Goal: Obtain resource: Download file/media

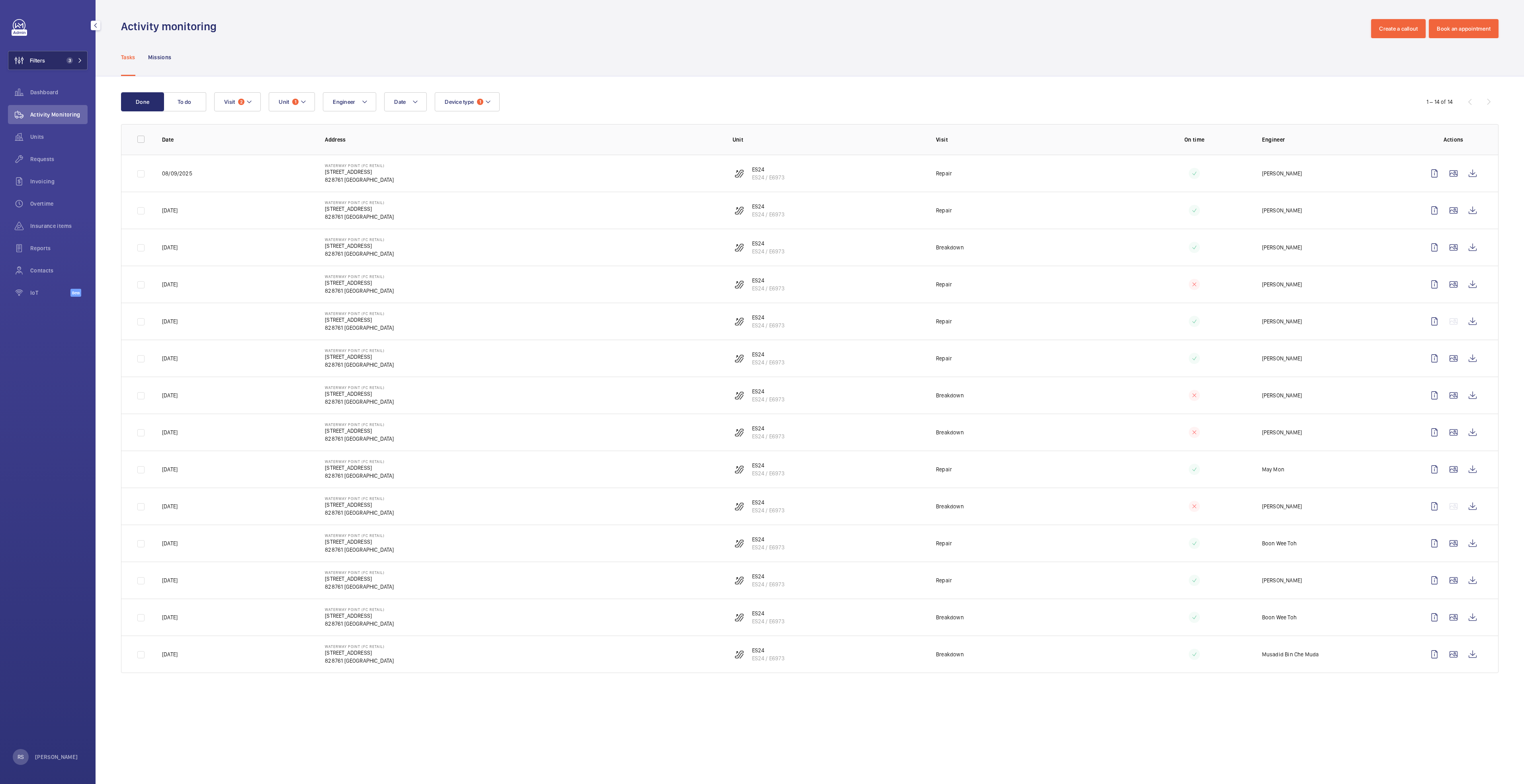
click at [87, 59] on button "Filters 3" at bounding box center [47, 60] width 80 height 19
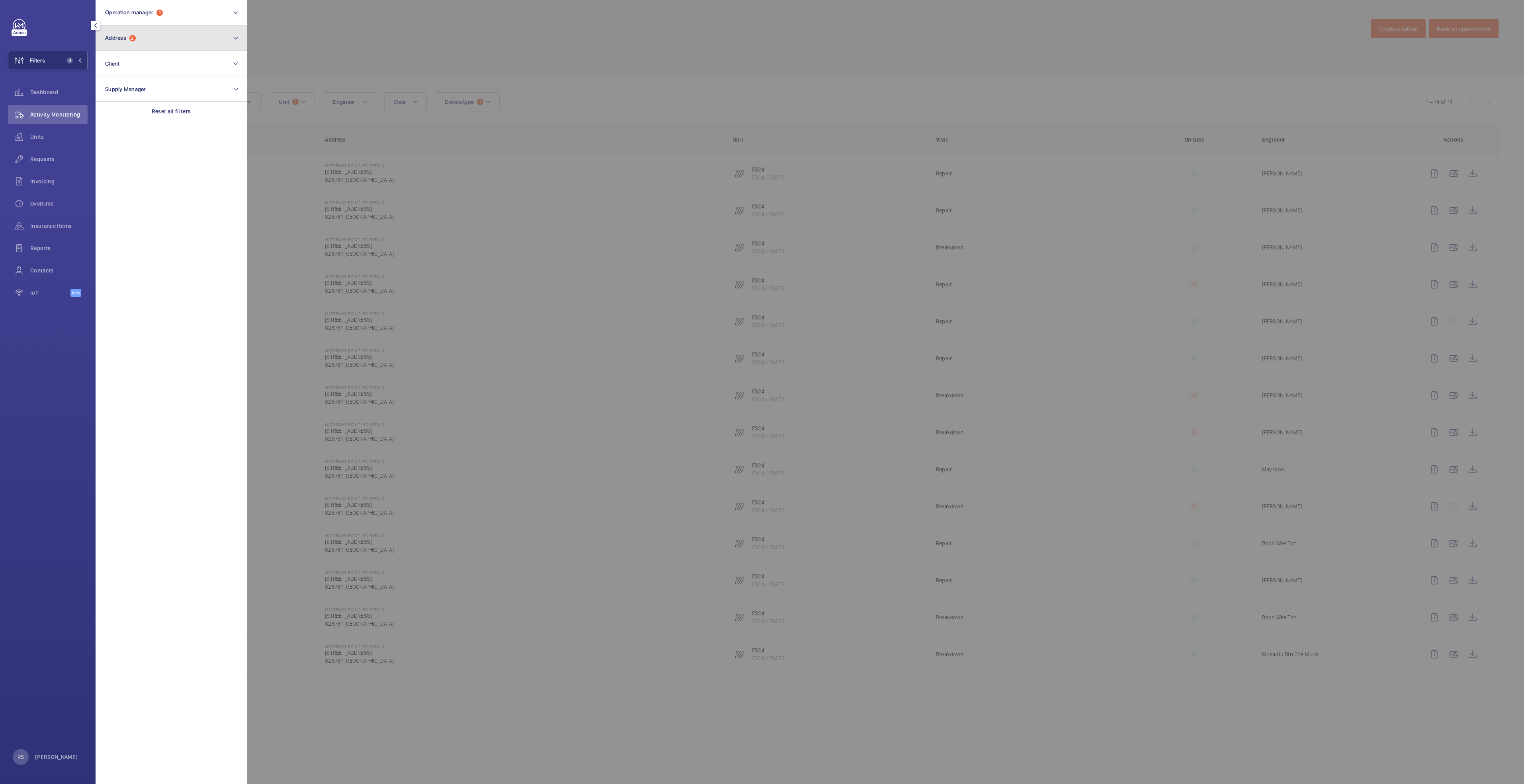
click at [155, 44] on button "Address 2" at bounding box center [172, 38] width 151 height 25
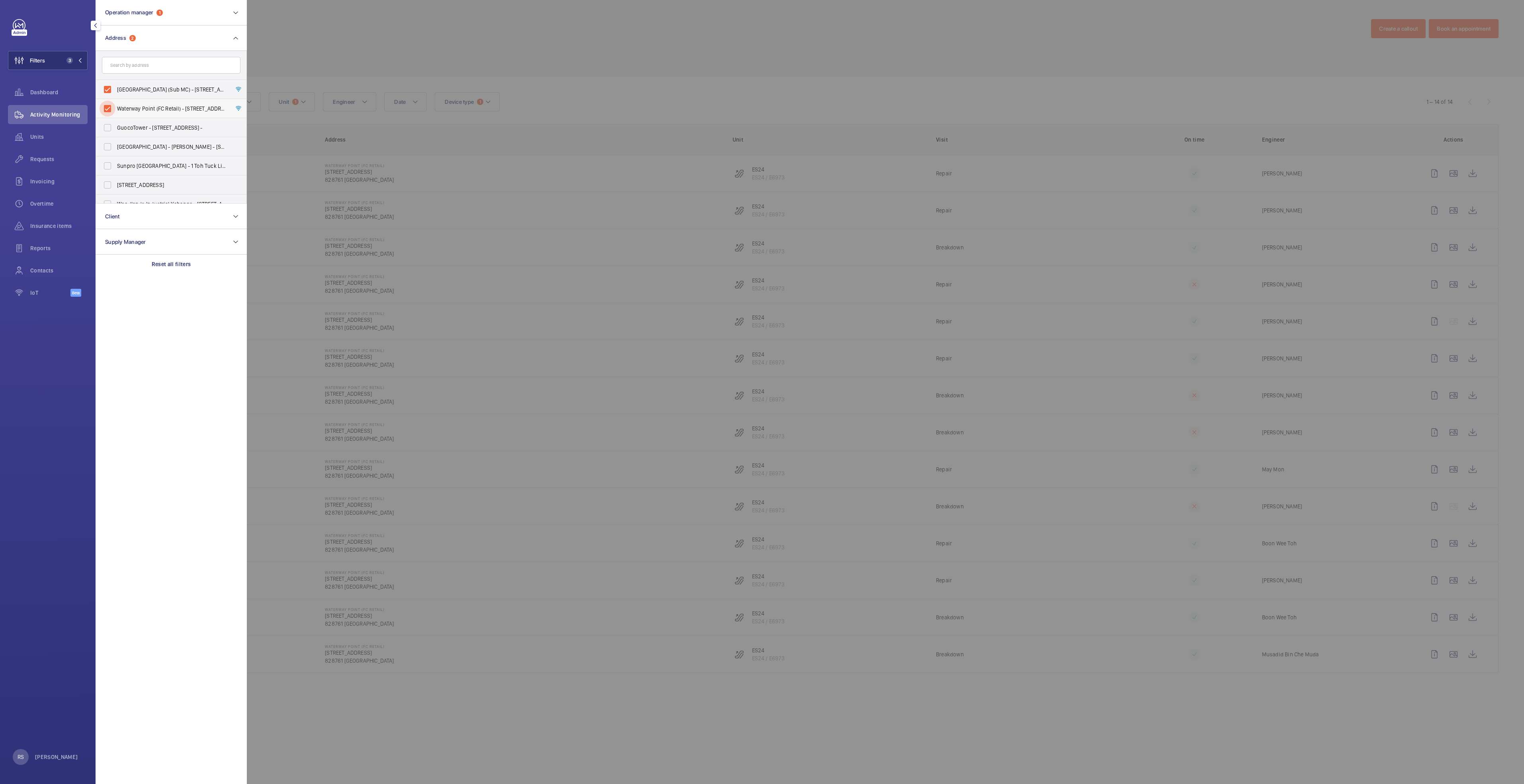
click at [115, 112] on input "Waterway Point (FC Retail) - [STREET_ADDRESS]" at bounding box center [107, 108] width 16 height 16
checkbox input "false"
click at [130, 86] on span "[GEOGRAPHIC_DATA] (Sub MC) - [STREET_ADDRESS]" at bounding box center [172, 89] width 109 height 8
click at [115, 86] on input "[GEOGRAPHIC_DATA] (Sub MC) - [STREET_ADDRESS]" at bounding box center [107, 89] width 16 height 16
checkbox input "false"
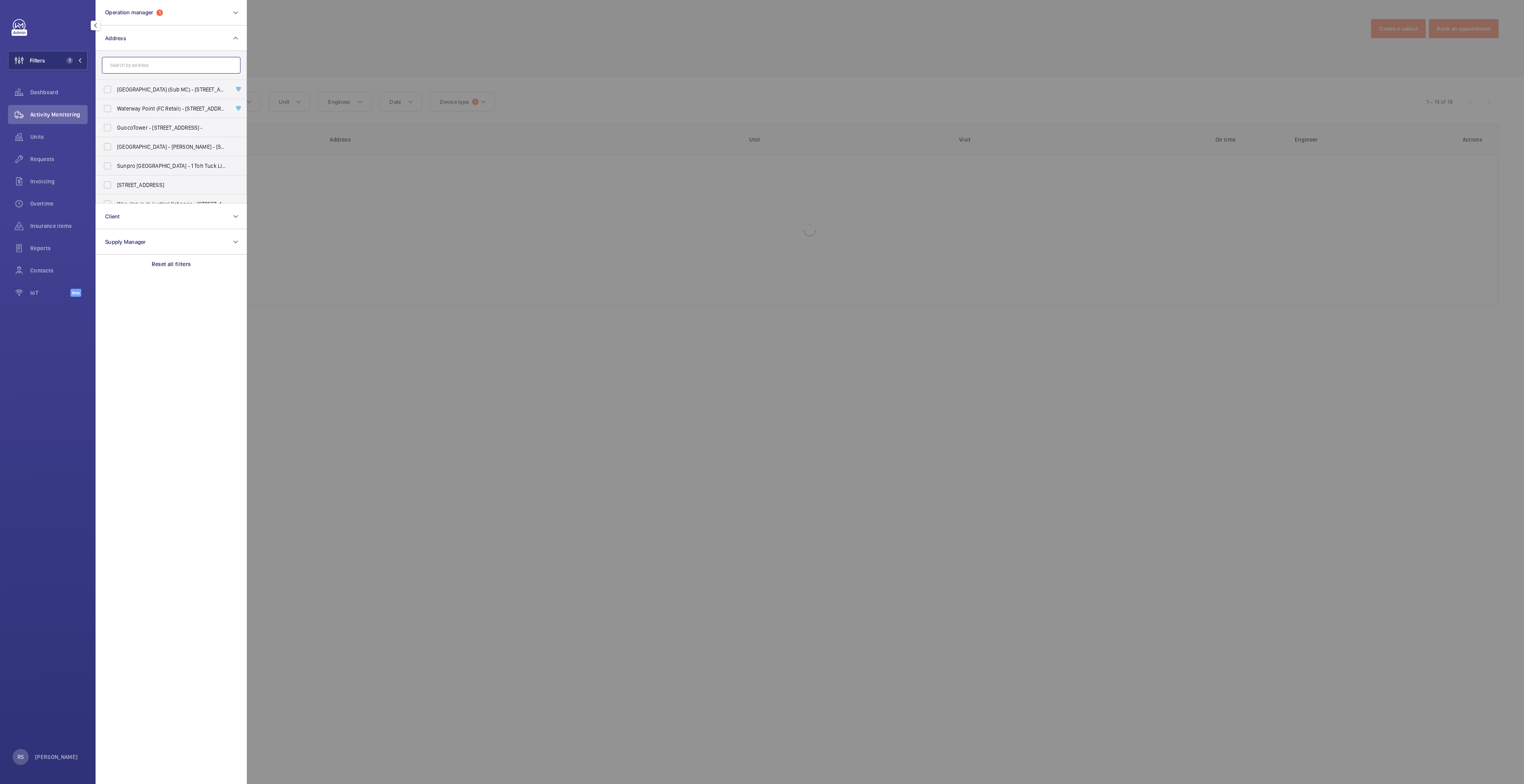
click at [146, 63] on input "text" at bounding box center [171, 65] width 138 height 17
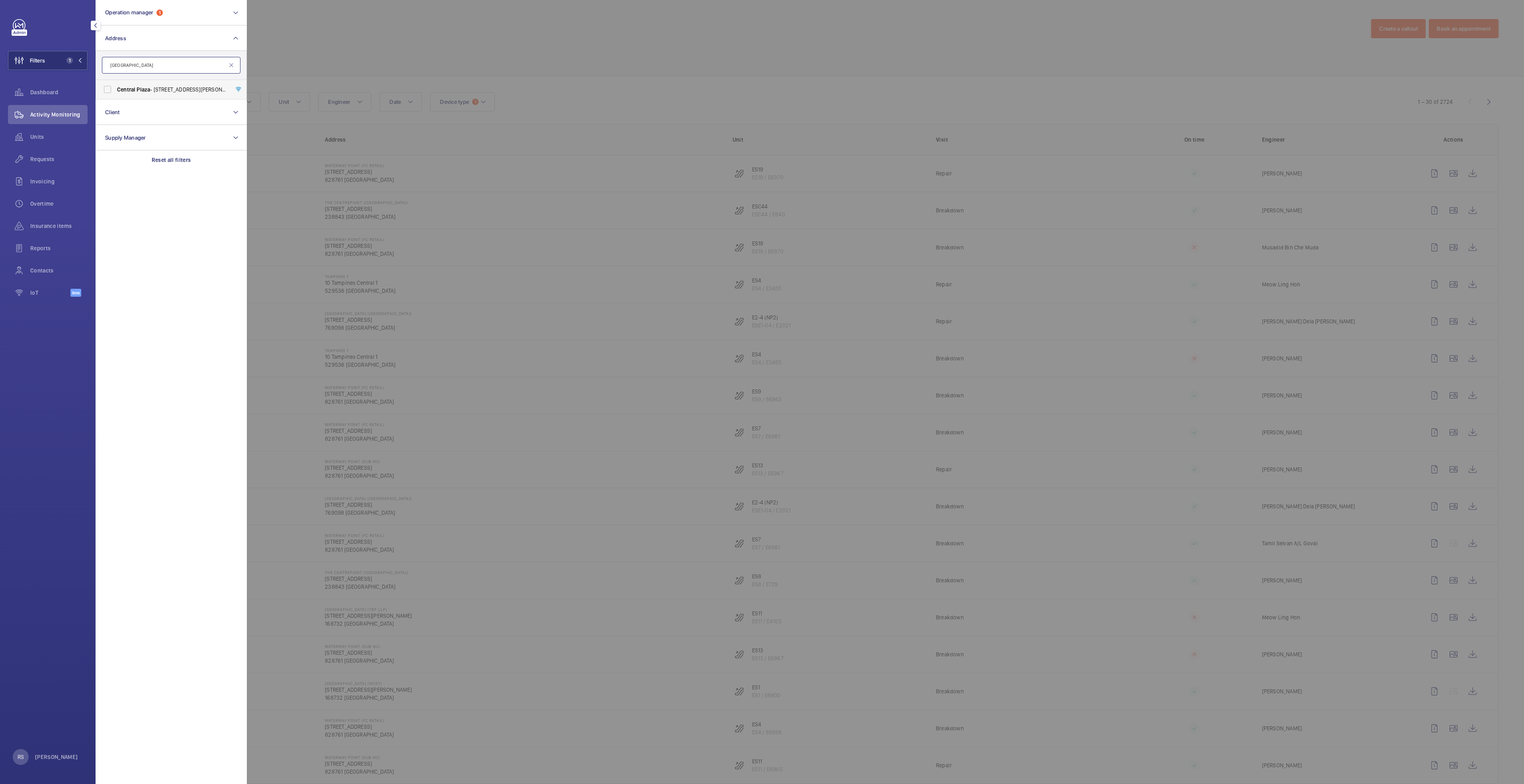
type input "[GEOGRAPHIC_DATA]"
click at [151, 85] on label "[GEOGRAPHIC_DATA] - [STREET_ADDRESS]" at bounding box center [165, 89] width 138 height 19
click at [115, 85] on input "[GEOGRAPHIC_DATA] - [STREET_ADDRESS]" at bounding box center [107, 89] width 16 height 16
checkbox input "true"
click at [654, 57] on div at bounding box center [1009, 392] width 1524 height 784
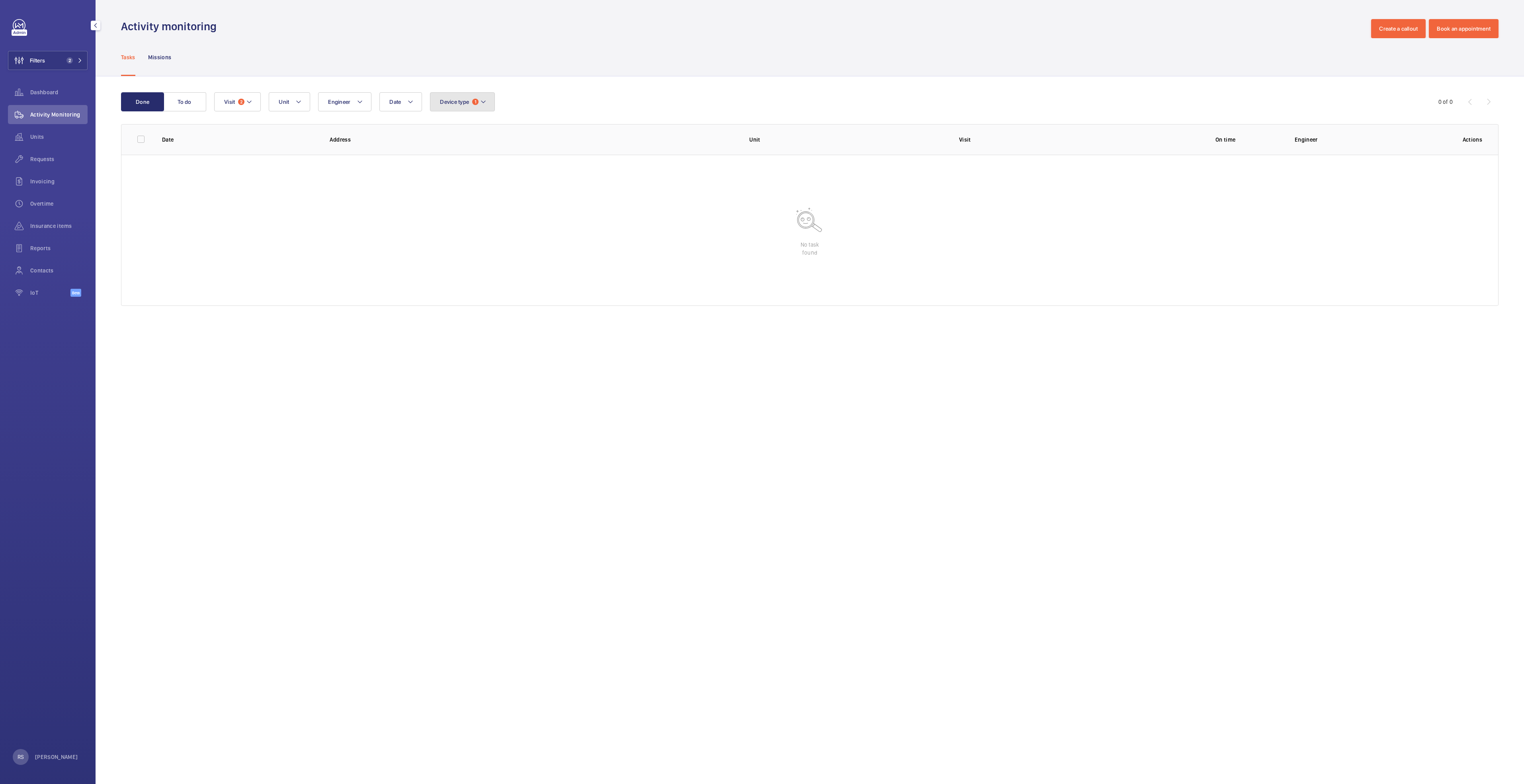
click at [472, 104] on button "Device type 1" at bounding box center [463, 102] width 65 height 19
click at [473, 193] on span "Lift" at bounding box center [506, 194] width 109 height 8
click at [450, 193] on input "Lift" at bounding box center [442, 194] width 16 height 16
checkbox input "true"
click at [480, 150] on label "Escalator" at bounding box center [499, 156] width 138 height 19
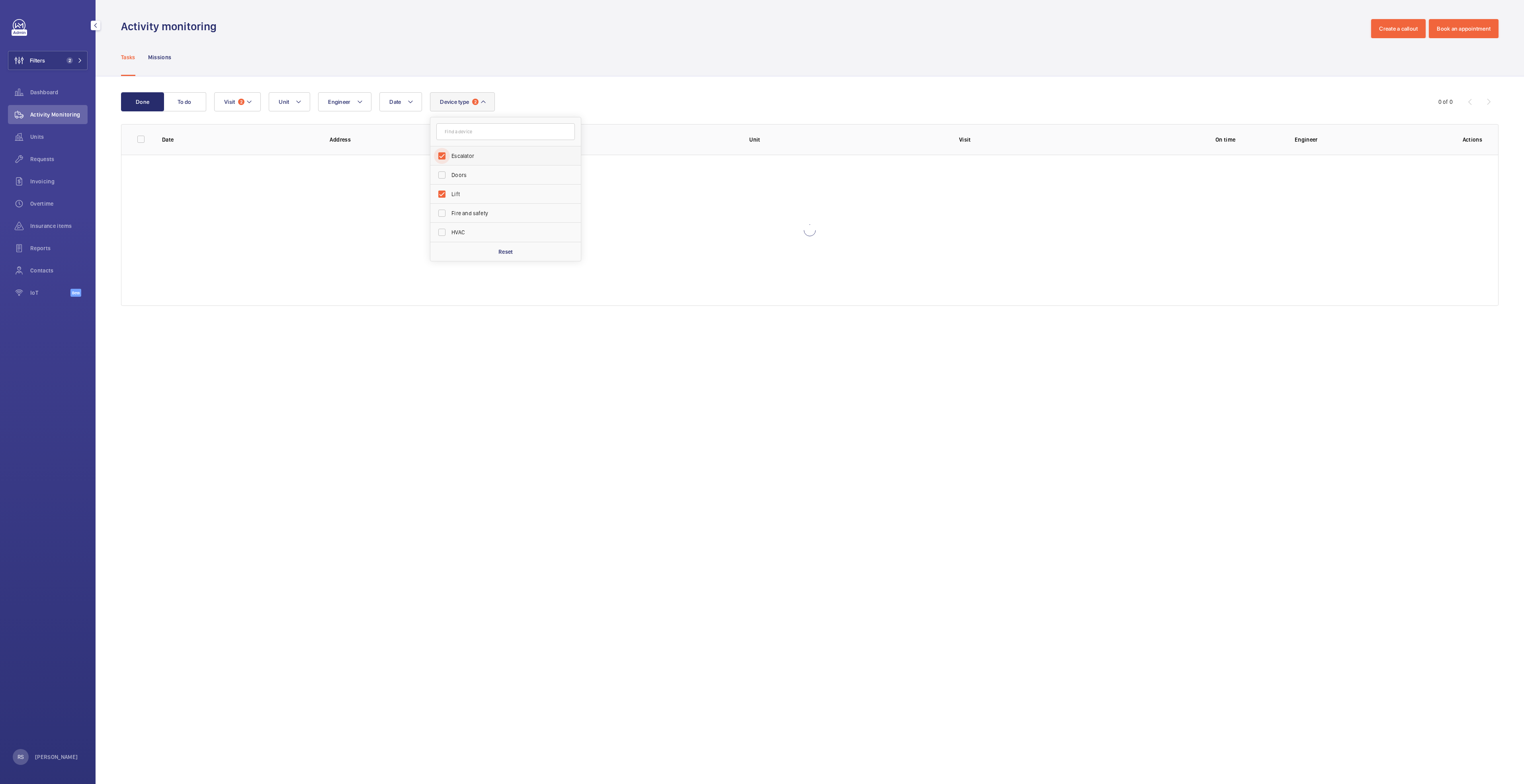
click at [450, 150] on input "Escalator" at bounding box center [442, 155] width 16 height 16
checkbox input "false"
click at [586, 79] on div "Done To do Date Engineer Unit Device type 1 Escalator Doors Lift Fire and safet…" at bounding box center [810, 200] width 1428 height 249
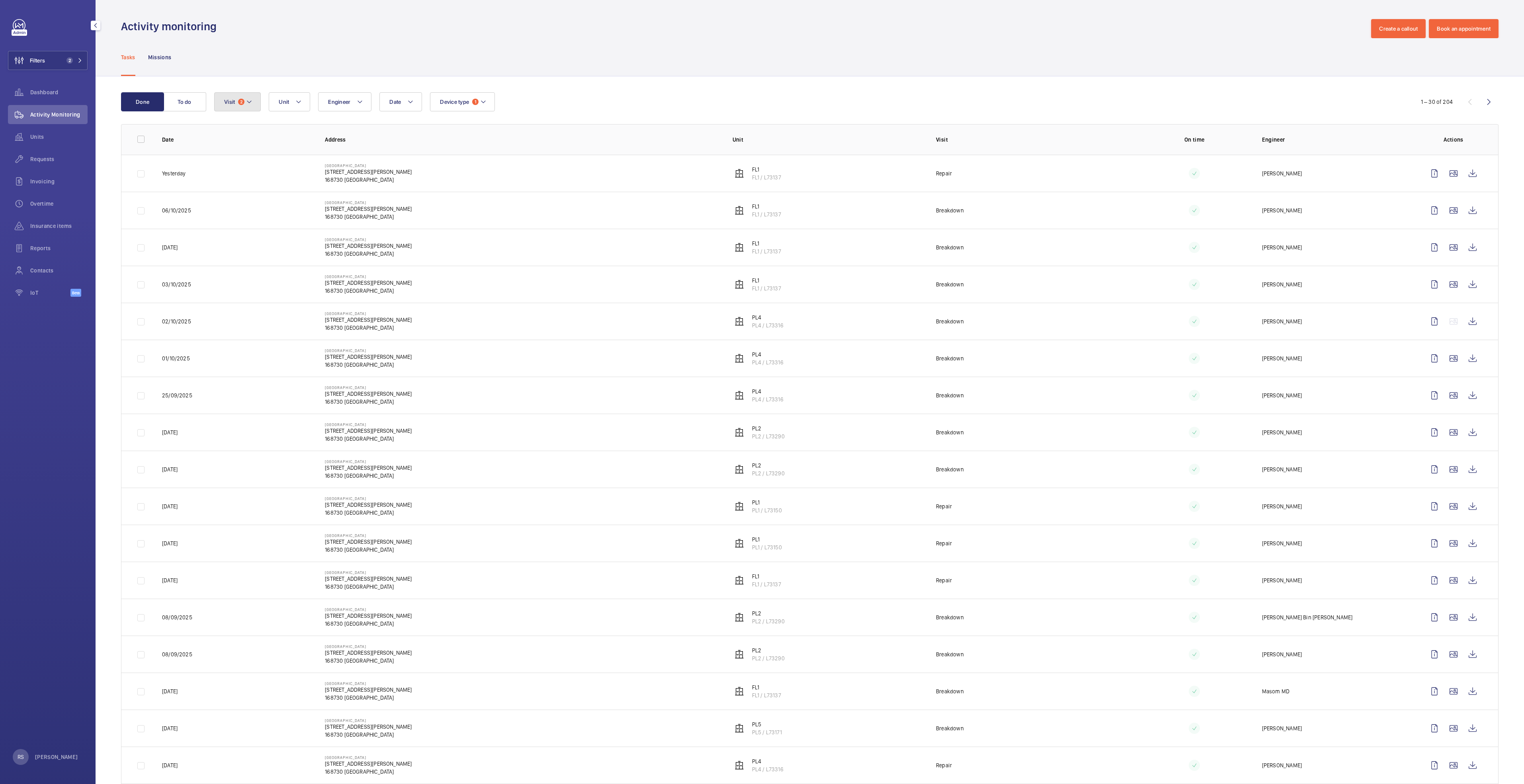
click at [253, 97] on button "Visit 2" at bounding box center [237, 102] width 47 height 19
click at [1465, 212] on wm-front-icon-button at bounding box center [1473, 210] width 19 height 19
click at [1463, 174] on wm-front-icon-button at bounding box center [1473, 173] width 19 height 19
click at [1466, 176] on wm-front-icon-button at bounding box center [1473, 173] width 19 height 19
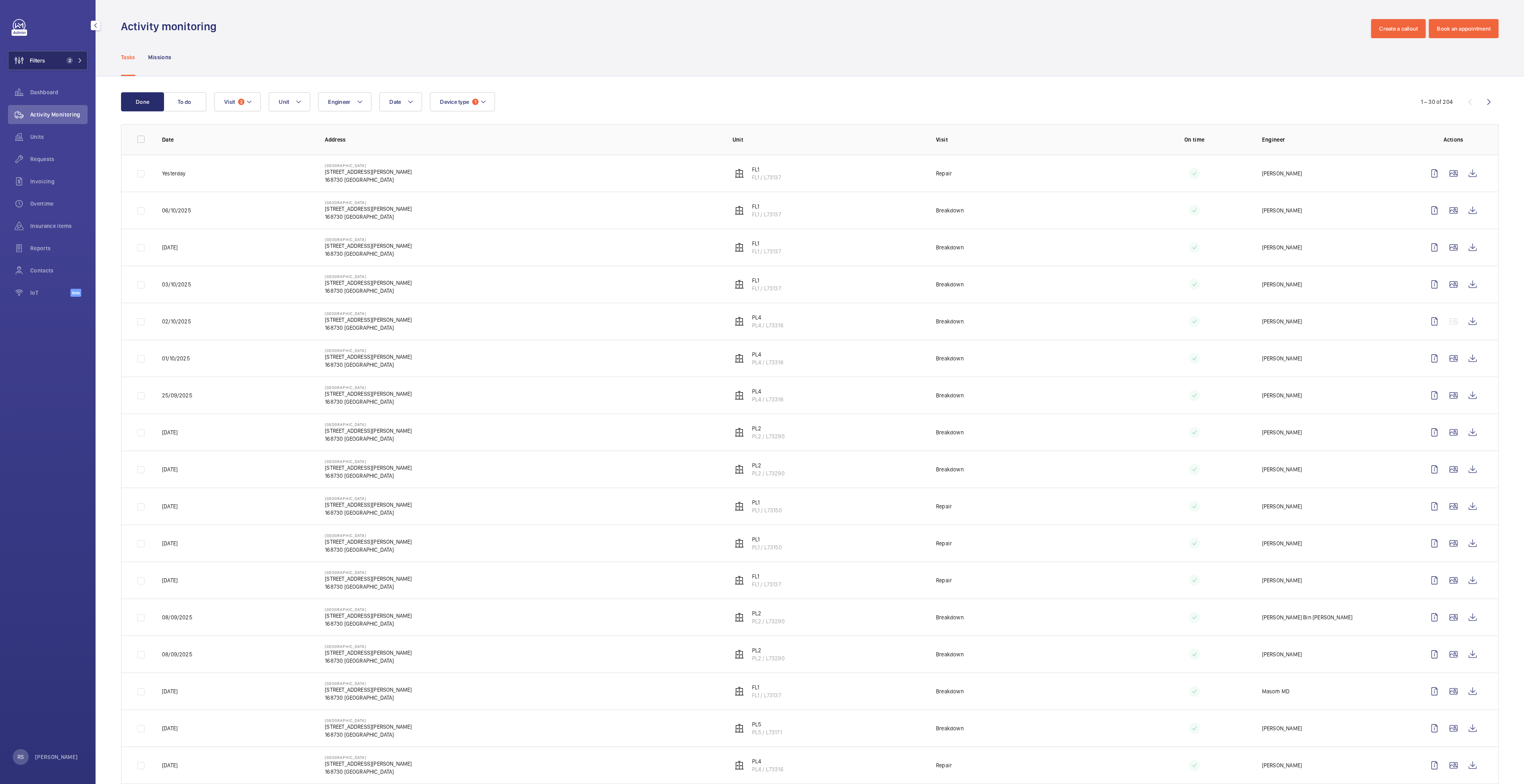
click at [49, 66] on button "Filters 2" at bounding box center [47, 60] width 80 height 19
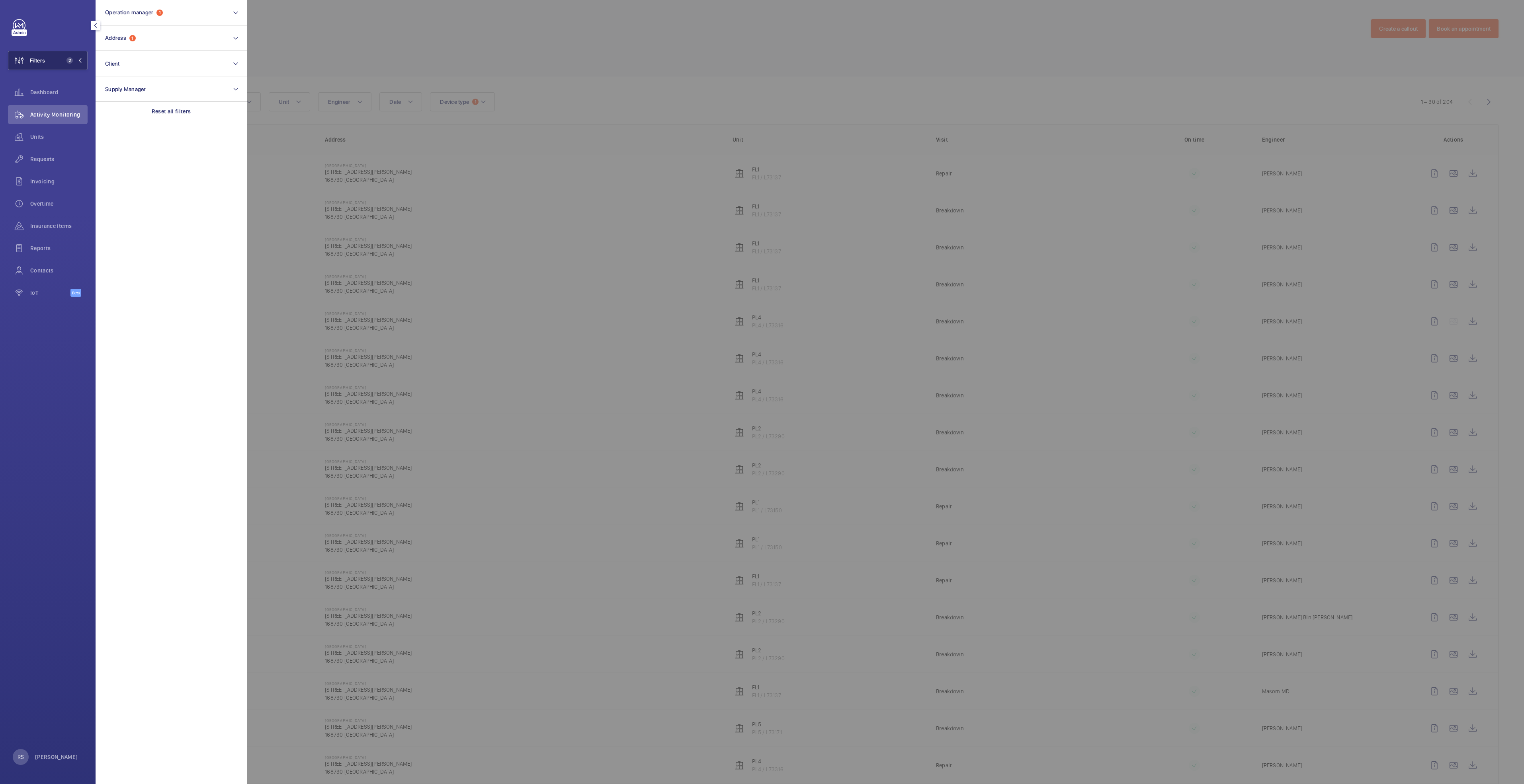
click at [49, 66] on button "Filters 2" at bounding box center [47, 60] width 80 height 19
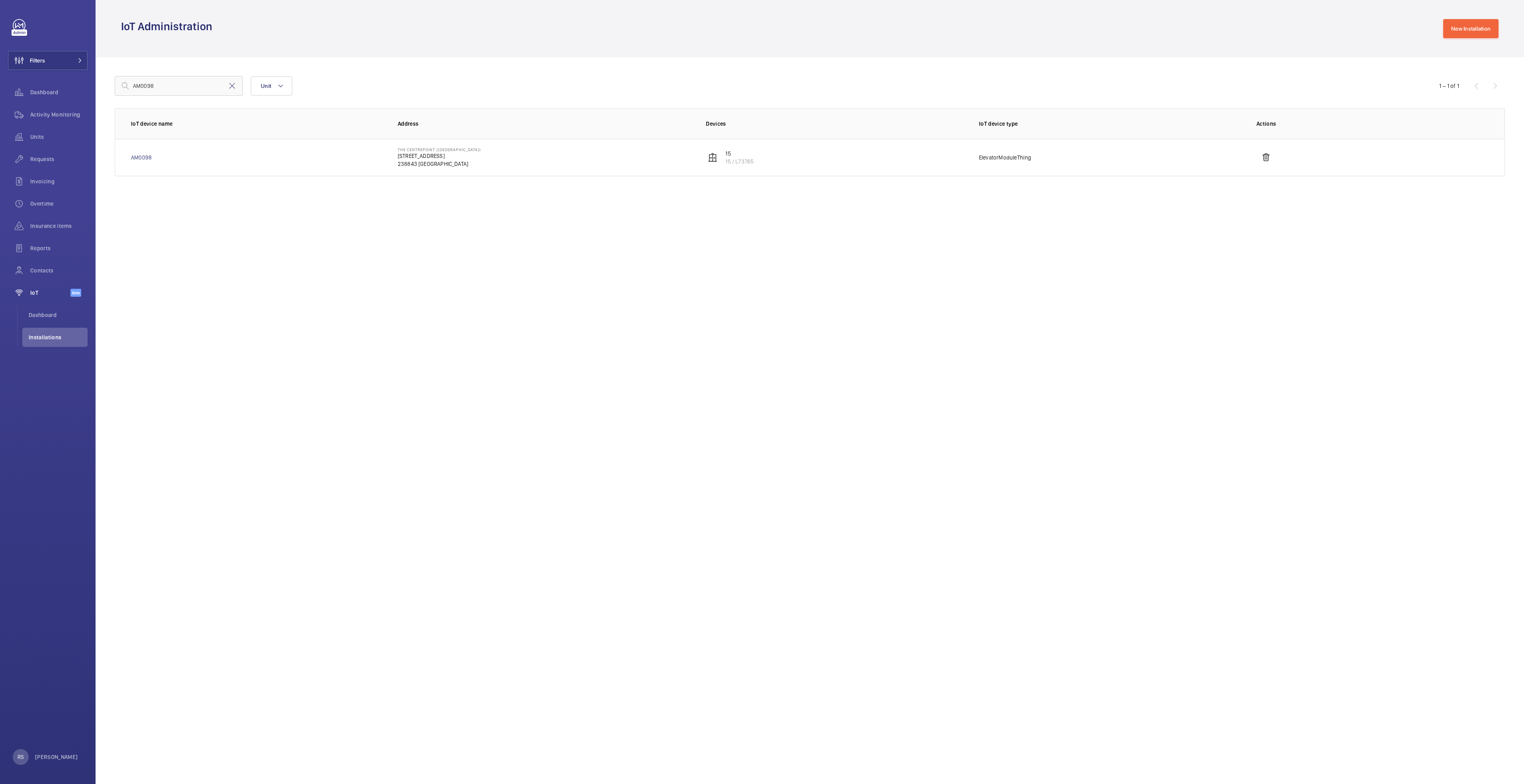
click at [419, 161] on p "238843 [GEOGRAPHIC_DATA]" at bounding box center [439, 164] width 83 height 8
click at [151, 158] on link "AM0098" at bounding box center [141, 157] width 21 height 8
